Goal: Check status: Check status

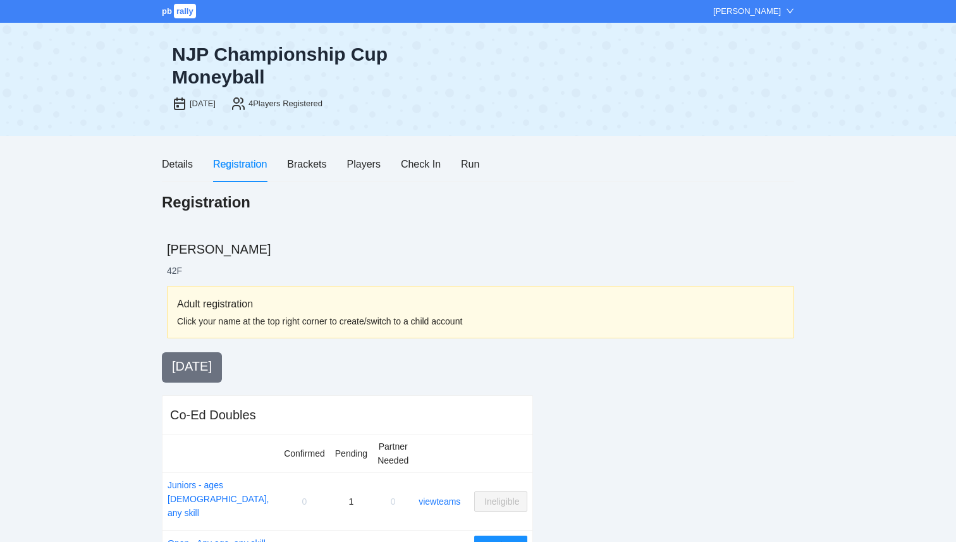
scroll to position [27, 0]
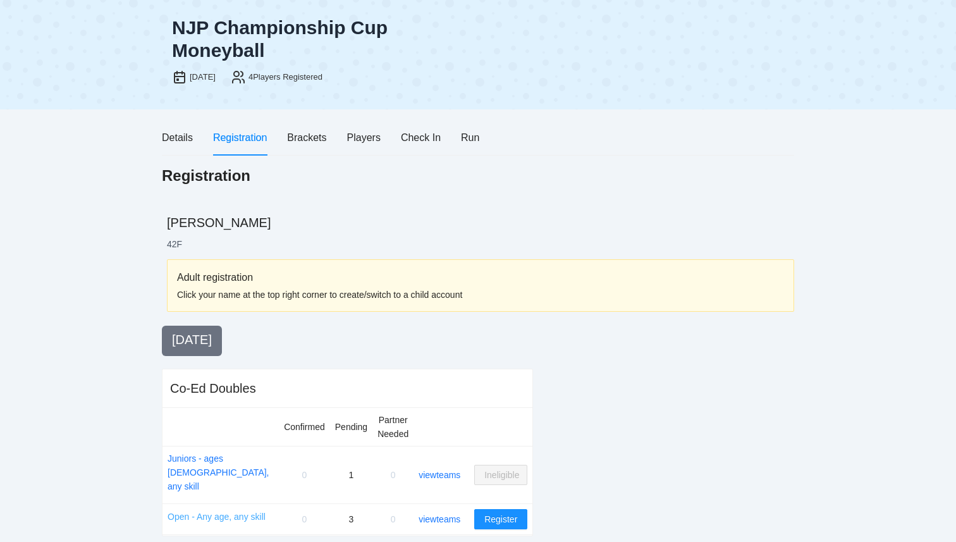
click at [243, 509] on link "Open - Any age, any skill" at bounding box center [217, 516] width 98 height 14
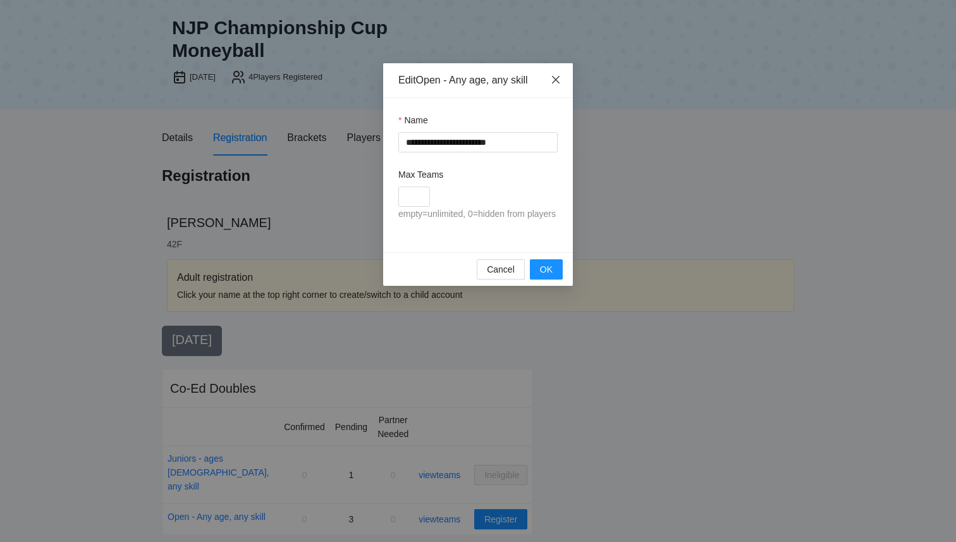
click at [559, 76] on icon "close" at bounding box center [556, 80] width 10 height 10
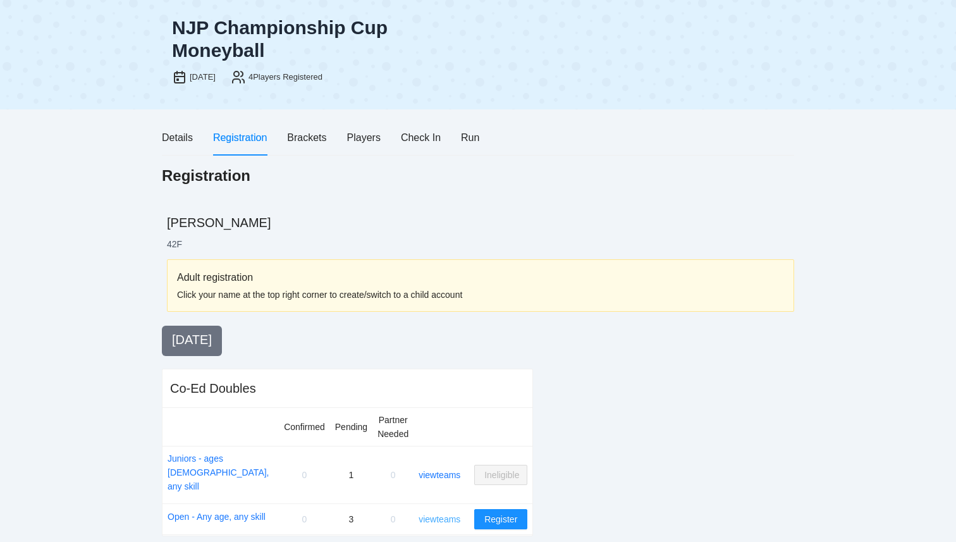
click at [435, 514] on link "view teams" at bounding box center [439, 519] width 42 height 10
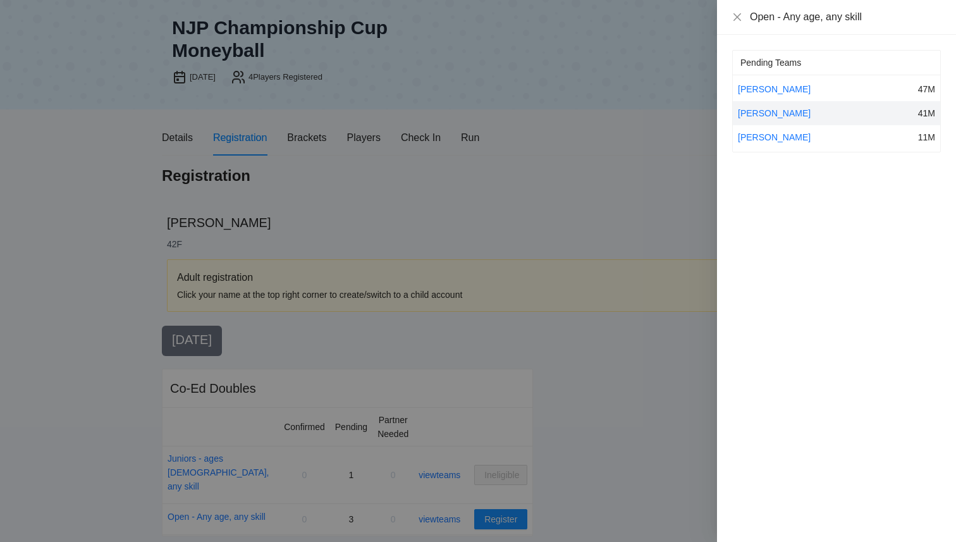
click at [648, 338] on div at bounding box center [478, 271] width 956 height 542
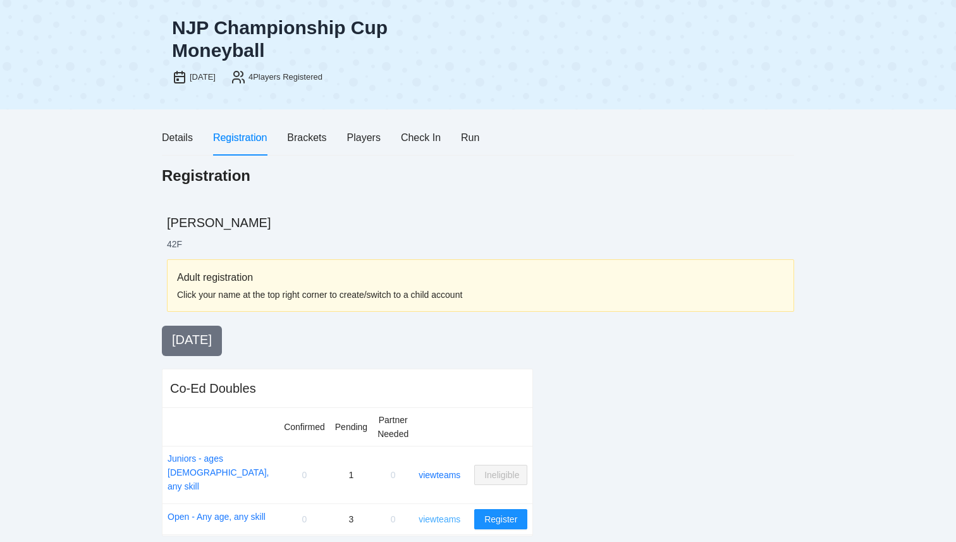
click at [435, 514] on link "view teams" at bounding box center [439, 519] width 42 height 10
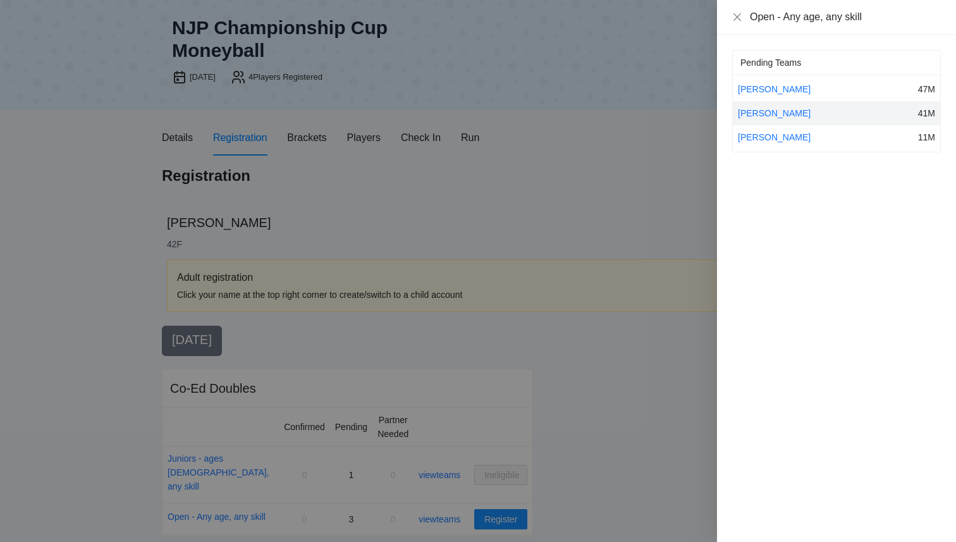
click at [599, 355] on div at bounding box center [478, 271] width 956 height 542
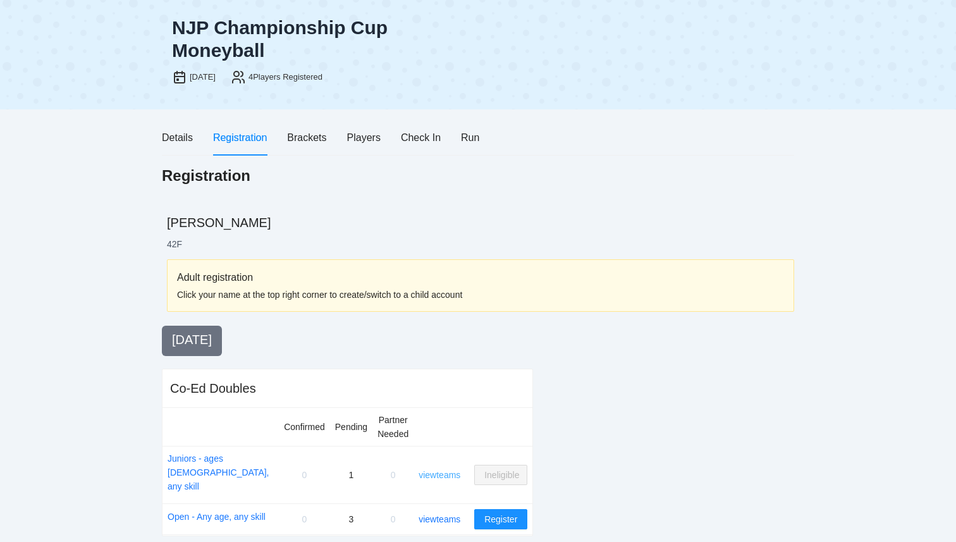
click at [441, 470] on link "view teams" at bounding box center [439, 475] width 42 height 10
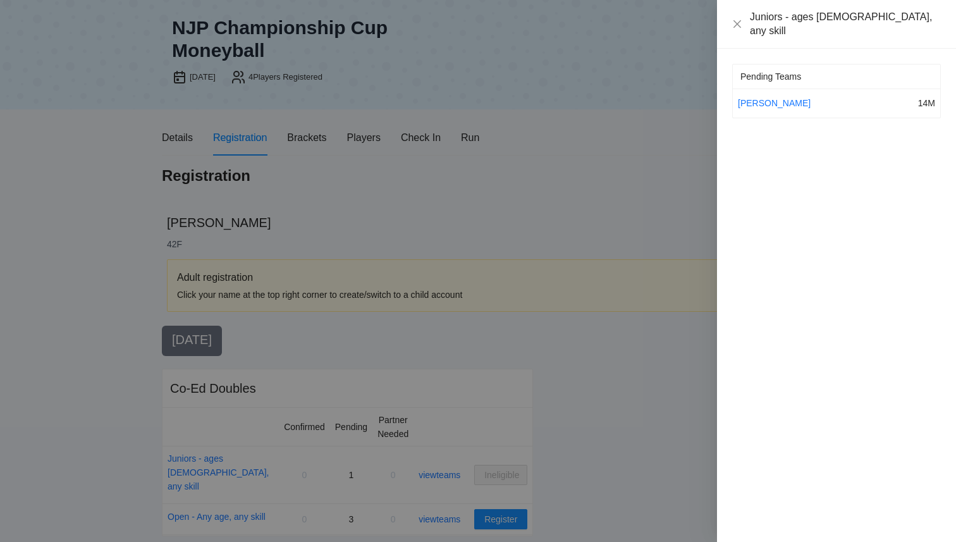
click at [638, 339] on div at bounding box center [478, 271] width 956 height 542
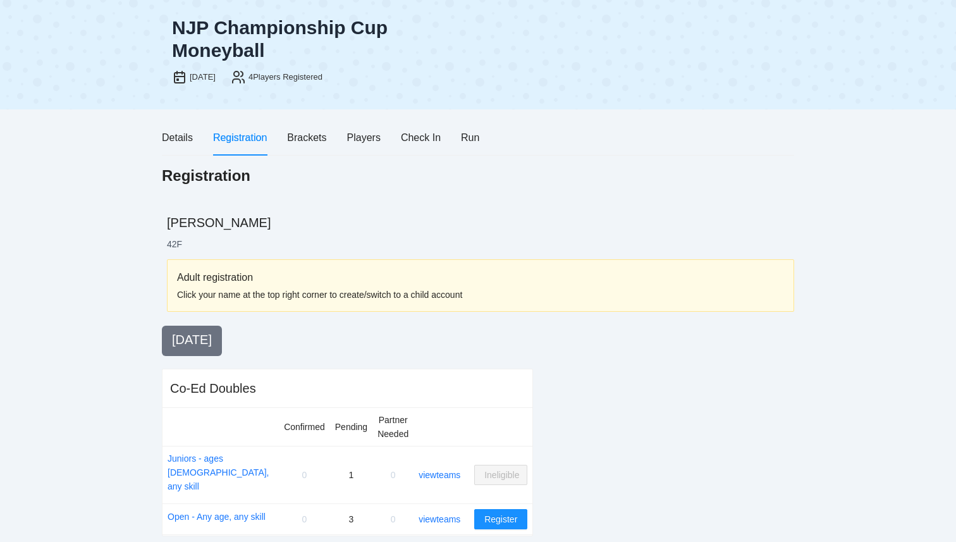
click at [224, 509] on td "Open - Any age, any skill" at bounding box center [220, 519] width 116 height 31
click at [226, 509] on link "Open - Any age, any skill" at bounding box center [217, 516] width 98 height 14
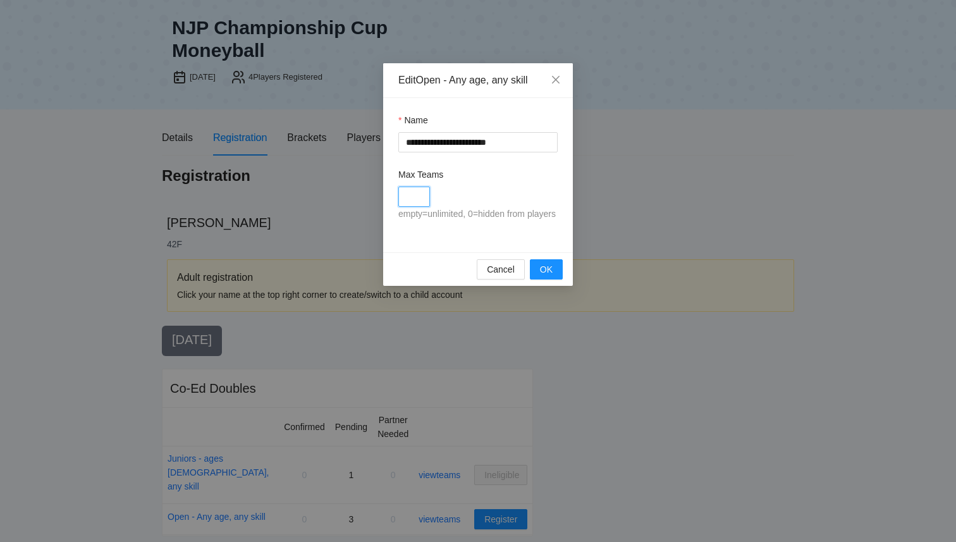
click at [421, 186] on input "Max Teams" at bounding box center [414, 196] width 32 height 20
type input "**"
click at [552, 276] on span "OK" at bounding box center [546, 269] width 13 height 14
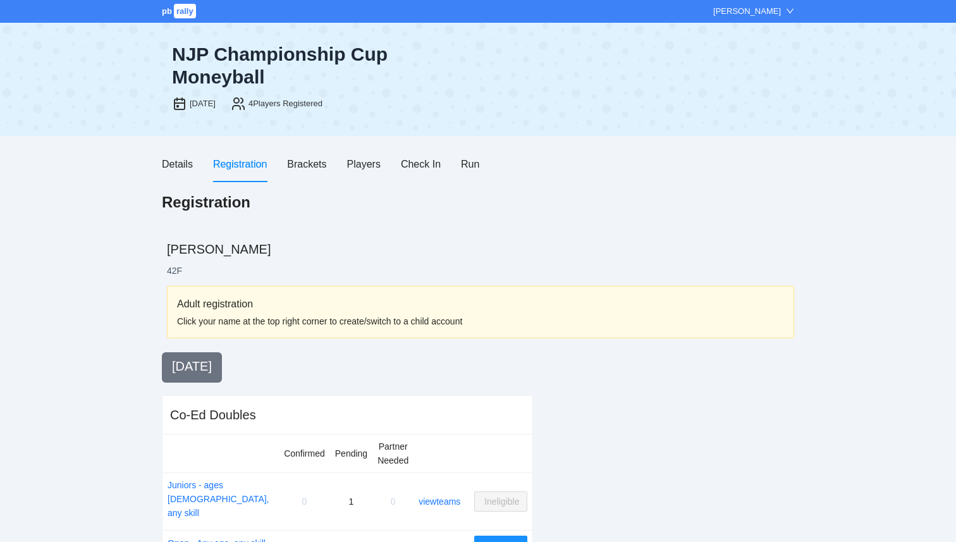
scroll to position [27, 0]
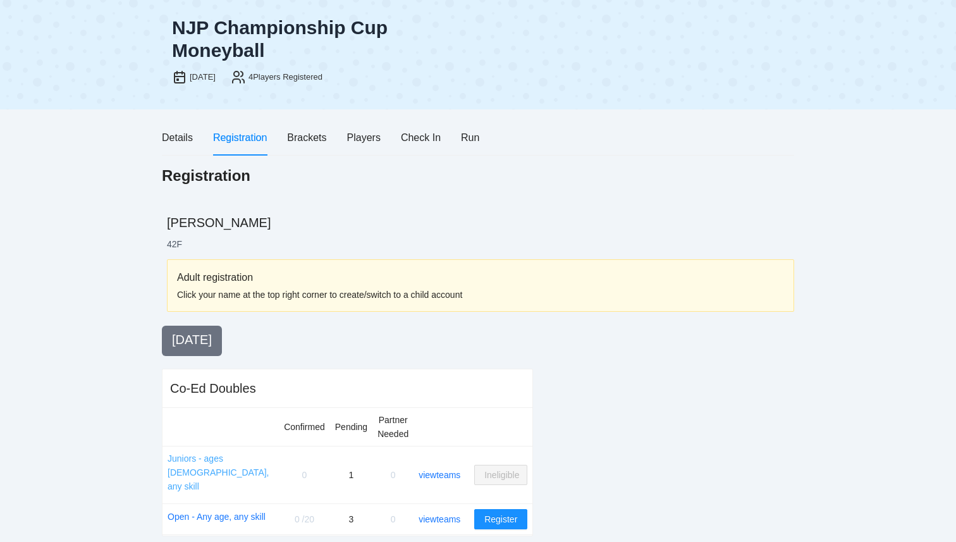
click at [217, 460] on link "Juniors - ages [DEMOGRAPHIC_DATA], any skill" at bounding box center [221, 472] width 106 height 42
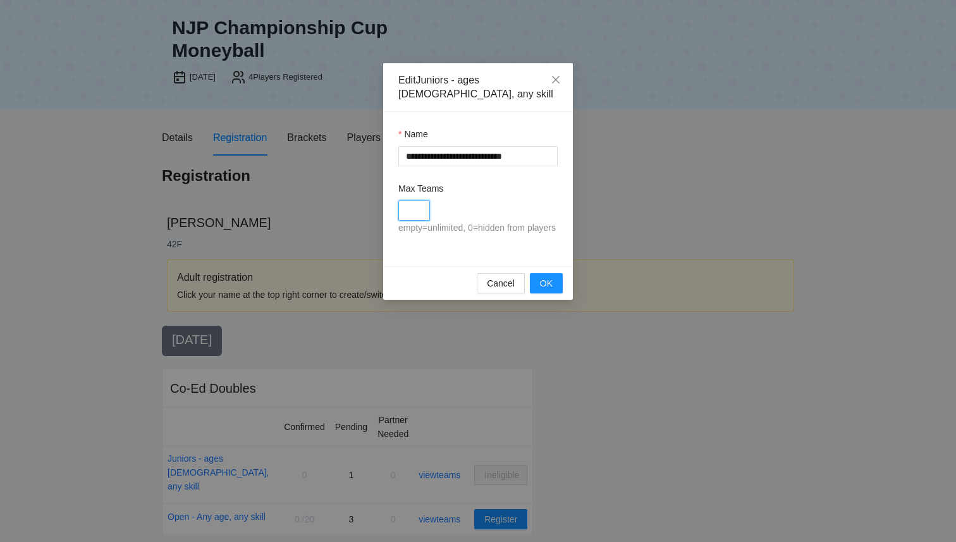
click at [422, 202] on input "Max Teams" at bounding box center [414, 210] width 32 height 20
type input "**"
click at [547, 279] on span "OK" at bounding box center [546, 283] width 13 height 14
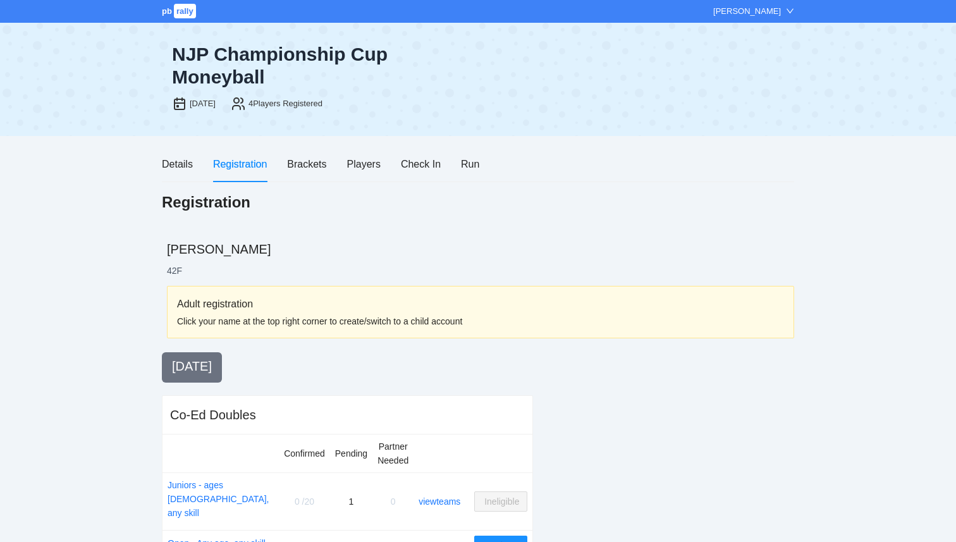
scroll to position [27, 0]
